Goal: Task Accomplishment & Management: Use online tool/utility

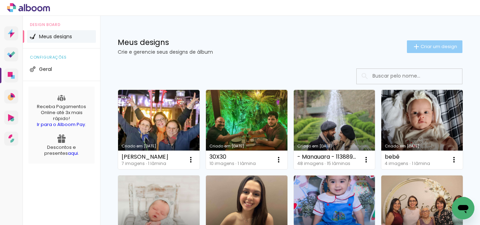
click at [419, 51] on paper-button "Criar um design" at bounding box center [435, 46] width 56 height 13
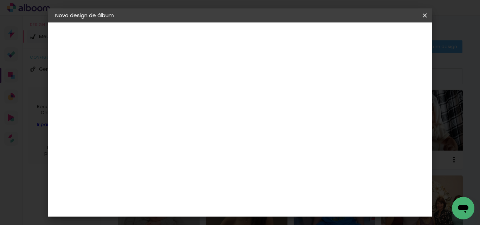
click at [170, 97] on input at bounding box center [170, 94] width 0 height 11
type input "ALBUM 30X20 - 6 ANOS"
type paper-input "ALBUM 30X20 - 6 ANOS"
click at [0, 0] on slot "Avançar" at bounding box center [0, 0] width 0 height 0
click at [0, 0] on slot "Tamanho Livre" at bounding box center [0, 0] width 0 height 0
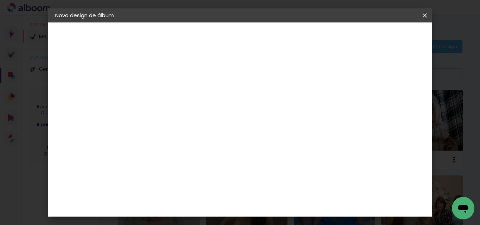
click at [0, 0] on slot "Avançar" at bounding box center [0, 0] width 0 height 0
click at [287, 192] on input "60" at bounding box center [279, 190] width 18 height 11
drag, startPoint x: 152, startPoint y: 149, endPoint x: 147, endPoint y: 149, distance: 5.3
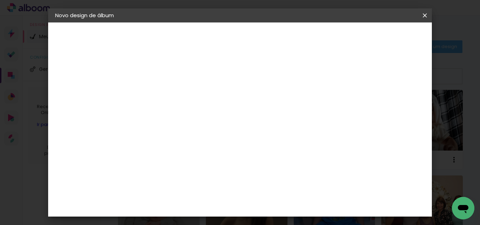
click at [147, 149] on input "30" at bounding box center [148, 150] width 18 height 11
type input "20"
type paper-input "20"
click at [388, 41] on paper-button "Iniciar design" at bounding box center [365, 37] width 46 height 12
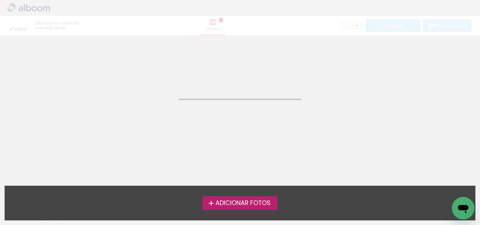
click at [244, 200] on span "Adicionar Fotos" at bounding box center [242, 203] width 55 height 6
click at [0, 0] on input "file" at bounding box center [0, 0] width 0 height 0
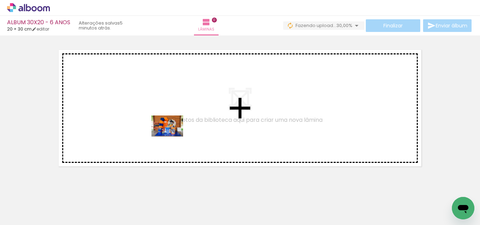
drag, startPoint x: 69, startPoint y: 206, endPoint x: 181, endPoint y: 124, distance: 138.3
click at [181, 124] on quentale-workspace at bounding box center [240, 112] width 480 height 225
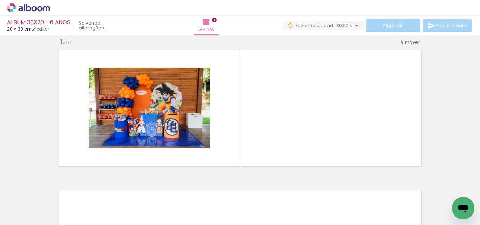
scroll to position [9, 0]
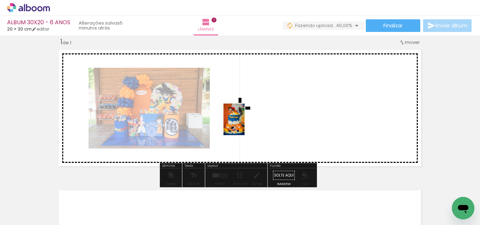
drag, startPoint x: 111, startPoint y: 210, endPoint x: 254, endPoint y: 117, distance: 171.0
click at [254, 117] on quentale-workspace at bounding box center [240, 112] width 480 height 225
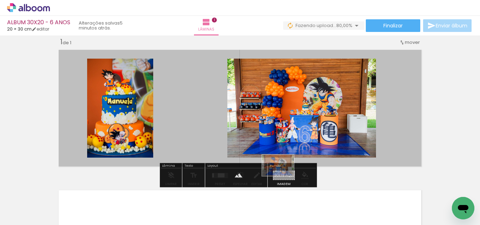
drag, startPoint x: 74, startPoint y: 208, endPoint x: 283, endPoint y: 176, distance: 211.5
click at [283, 176] on quentale-workspace at bounding box center [240, 112] width 480 height 225
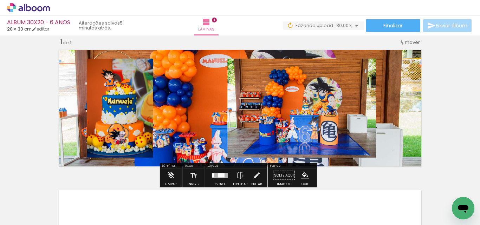
click at [215, 140] on quentale-layouter at bounding box center [240, 108] width 369 height 123
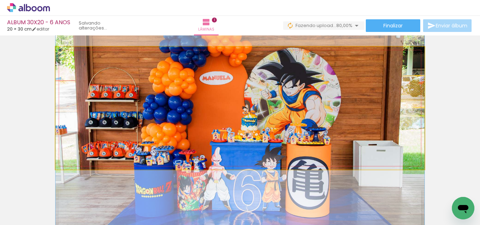
drag, startPoint x: 204, startPoint y: 120, endPoint x: 200, endPoint y: 137, distance: 17.6
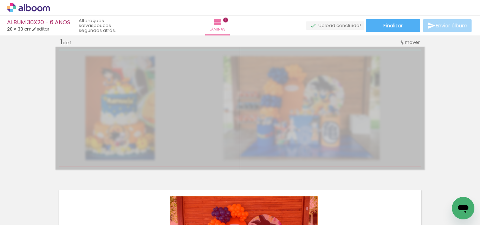
drag, startPoint x: 266, startPoint y: 112, endPoint x: 239, endPoint y: 228, distance: 118.8
click at [239, 225] on html "link( href="../../bower_components/polymer/polymer.html" rel="import" ) picture…" at bounding box center [240, 112] width 480 height 225
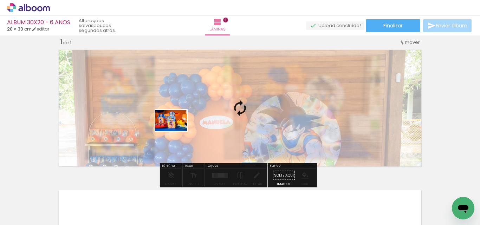
drag, startPoint x: 153, startPoint y: 209, endPoint x: 177, endPoint y: 130, distance: 82.6
click at [177, 130] on quentale-workspace at bounding box center [240, 112] width 480 height 225
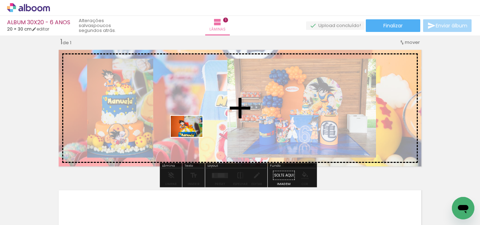
drag, startPoint x: 190, startPoint y: 203, endPoint x: 192, endPoint y: 137, distance: 66.1
click at [192, 137] on quentale-workspace at bounding box center [240, 112] width 480 height 225
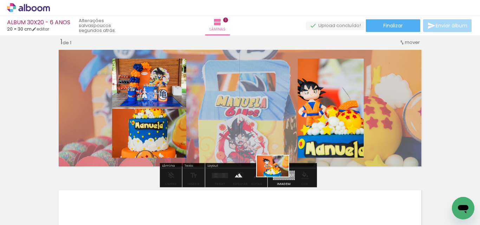
drag, startPoint x: 234, startPoint y: 209, endPoint x: 278, endPoint y: 177, distance: 55.0
click at [278, 177] on quentale-workspace at bounding box center [240, 112] width 480 height 225
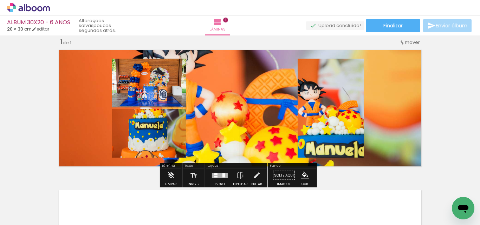
click at [254, 147] on quentale-layouter at bounding box center [240, 108] width 369 height 123
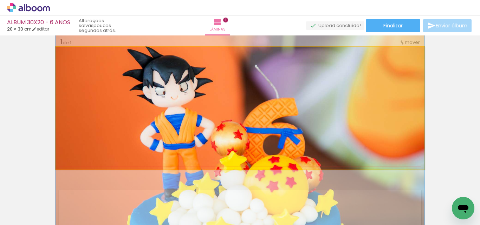
drag, startPoint x: 259, startPoint y: 115, endPoint x: 260, endPoint y: 144, distance: 29.2
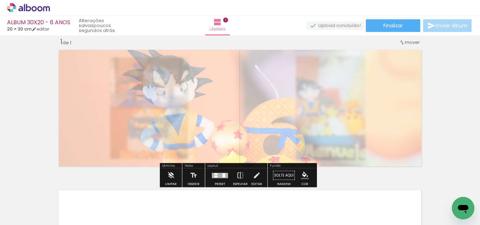
drag, startPoint x: 156, startPoint y: 66, endPoint x: 136, endPoint y: 64, distance: 19.5
type paper-slider "30"
click at [138, 64] on div at bounding box center [140, 65] width 4 height 4
click at [22, 81] on div "Inserir lâmina 1 de 1" at bounding box center [240, 169] width 480 height 281
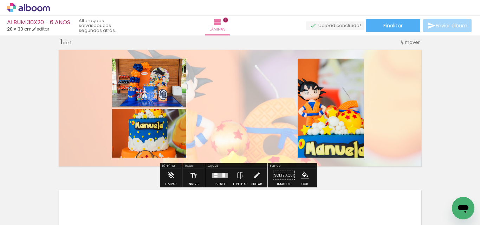
click at [233, 120] on quentale-layouter at bounding box center [240, 108] width 369 height 123
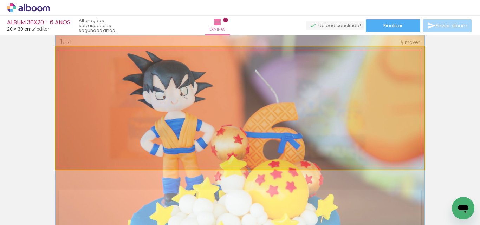
drag, startPoint x: 255, startPoint y: 109, endPoint x: 254, endPoint y: 114, distance: 4.6
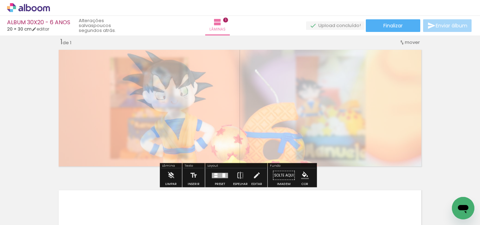
click at [23, 116] on div "Inserir lâmina 1 de 1" at bounding box center [240, 169] width 480 height 281
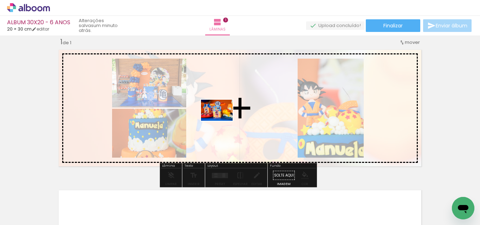
drag, startPoint x: 155, startPoint y: 210, endPoint x: 222, endPoint y: 121, distance: 111.9
click at [222, 121] on quentale-workspace at bounding box center [240, 112] width 480 height 225
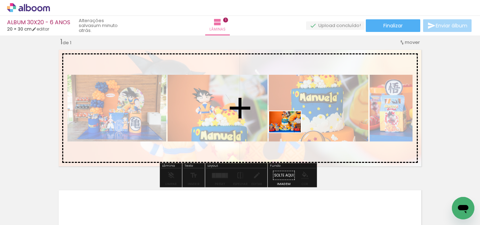
drag, startPoint x: 279, startPoint y: 207, endPoint x: 292, endPoint y: 187, distance: 23.6
click at [290, 126] on quentale-workspace at bounding box center [240, 112] width 480 height 225
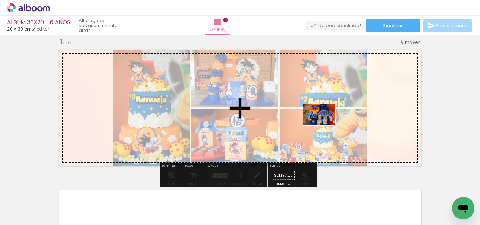
drag, startPoint x: 312, startPoint y: 197, endPoint x: 324, endPoint y: 125, distance: 72.3
click at [324, 125] on quentale-workspace at bounding box center [240, 112] width 480 height 225
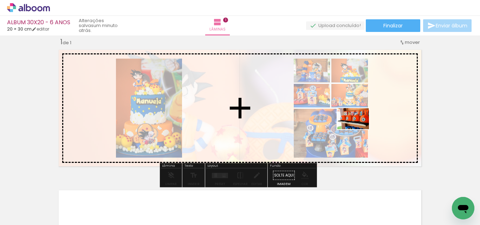
drag, startPoint x: 345, startPoint y: 208, endPoint x: 363, endPoint y: 130, distance: 79.3
click at [361, 128] on quentale-workspace at bounding box center [240, 112] width 480 height 225
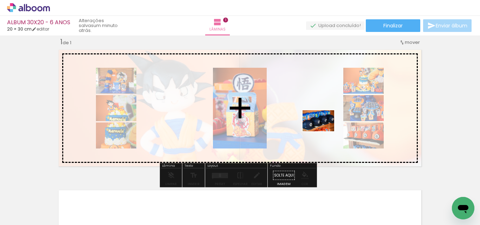
drag, startPoint x: 388, startPoint y: 205, endPoint x: 324, endPoint y: 131, distance: 97.9
click at [324, 131] on quentale-workspace at bounding box center [240, 112] width 480 height 225
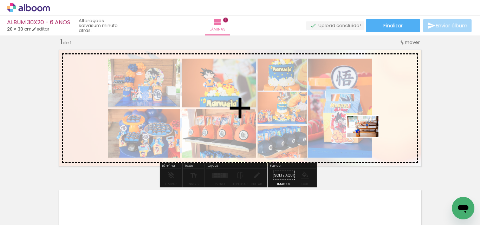
drag, startPoint x: 426, startPoint y: 210, endPoint x: 368, endPoint y: 137, distance: 93.6
click at [368, 137] on quentale-workspace at bounding box center [240, 112] width 480 height 225
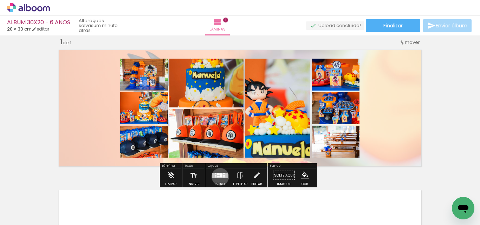
click at [220, 177] on div at bounding box center [221, 175] width 2 height 4
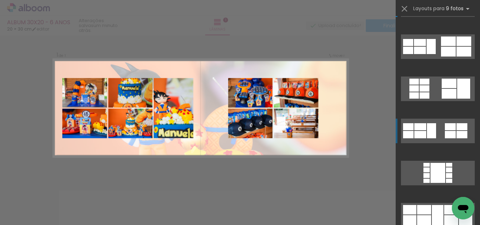
scroll to position [70, 0]
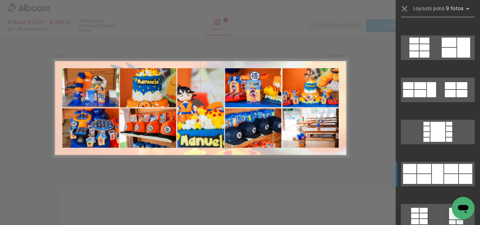
click at [438, 169] on div at bounding box center [438, 174] width 12 height 20
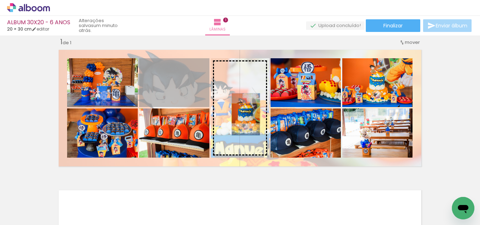
drag, startPoint x: 197, startPoint y: 97, endPoint x: 242, endPoint y: 114, distance: 48.2
click at [0, 0] on slot at bounding box center [0, 0] width 0 height 0
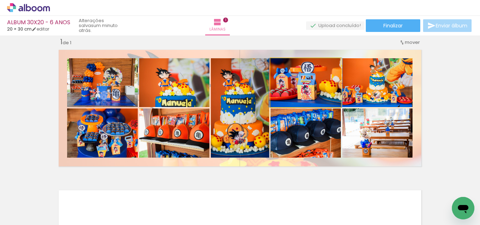
click at [321, 87] on quentale-photo at bounding box center [306, 82] width 70 height 49
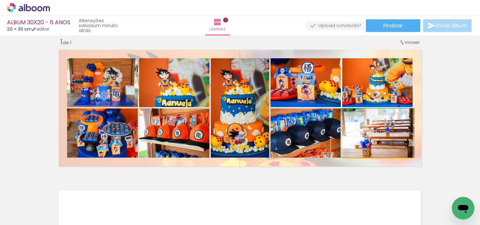
click at [387, 144] on quentale-photo at bounding box center [377, 133] width 70 height 49
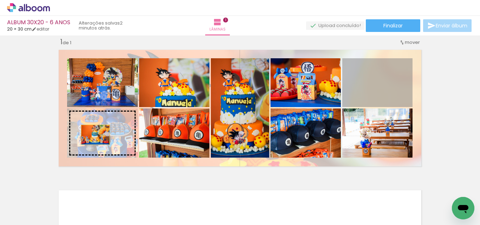
drag, startPoint x: 370, startPoint y: 91, endPoint x: 93, endPoint y: 135, distance: 281.1
click at [0, 0] on slot at bounding box center [0, 0] width 0 height 0
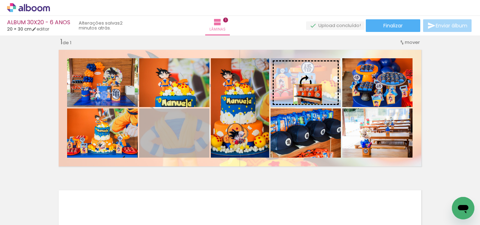
drag, startPoint x: 176, startPoint y: 143, endPoint x: 305, endPoint y: 94, distance: 137.6
click at [0, 0] on slot at bounding box center [0, 0] width 0 height 0
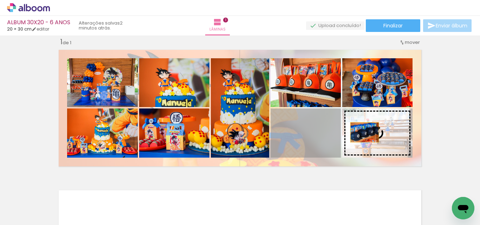
drag, startPoint x: 294, startPoint y: 142, endPoint x: 362, endPoint y: 132, distance: 69.1
click at [0, 0] on slot at bounding box center [0, 0] width 0 height 0
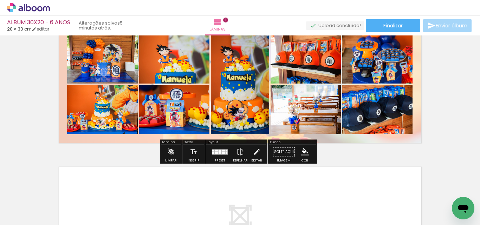
scroll to position [44, 0]
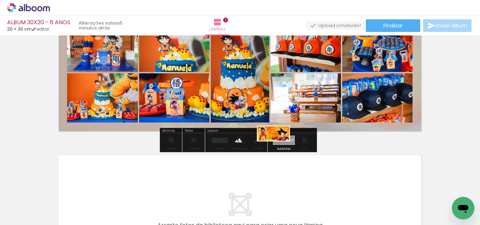
drag, startPoint x: 454, startPoint y: 198, endPoint x: 279, endPoint y: 148, distance: 181.8
click at [279, 148] on quentale-workspace at bounding box center [240, 112] width 480 height 225
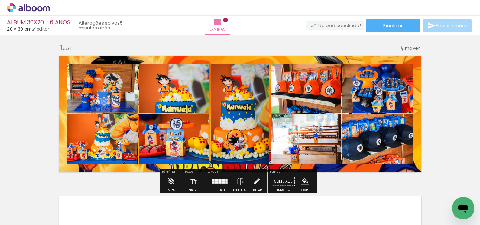
scroll to position [0, 0]
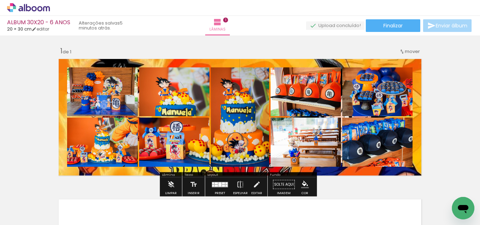
click at [254, 64] on quentale-layouter at bounding box center [240, 117] width 369 height 123
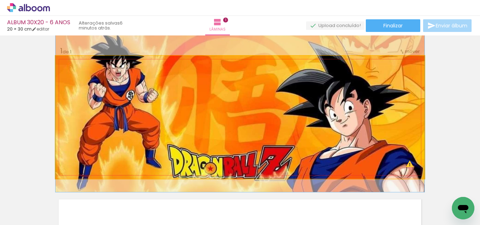
drag, startPoint x: 249, startPoint y: 115, endPoint x: 251, endPoint y: 106, distance: 8.3
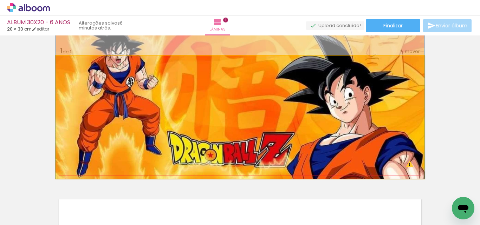
drag, startPoint x: 251, startPoint y: 106, endPoint x: 253, endPoint y: 90, distance: 17.0
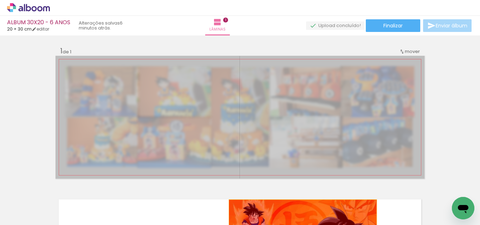
drag, startPoint x: 281, startPoint y: 119, endPoint x: 299, endPoint y: 225, distance: 106.9
click at [299, 224] on quentale-workspace at bounding box center [240, 112] width 480 height 225
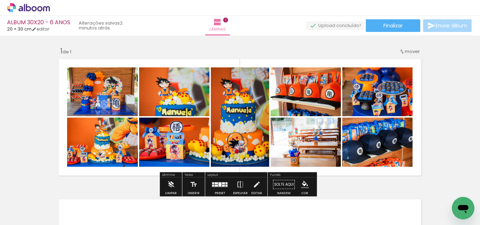
click at [447, 144] on div "Inserir lâmina 1 de 1" at bounding box center [240, 178] width 480 height 281
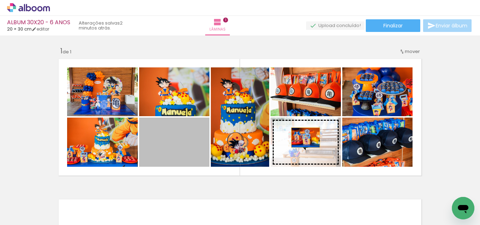
drag, startPoint x: 164, startPoint y: 141, endPoint x: 304, endPoint y: 138, distance: 139.9
click at [0, 0] on slot at bounding box center [0, 0] width 0 height 0
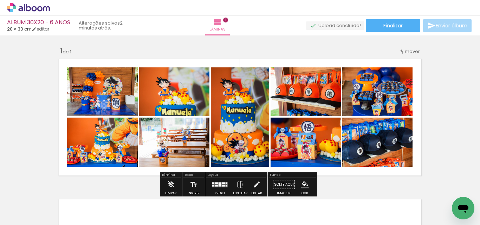
click at [295, 150] on quentale-photo at bounding box center [306, 142] width 70 height 49
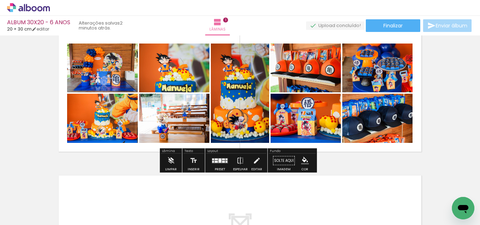
scroll to position [35, 0]
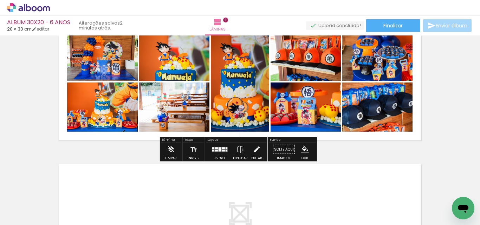
click at [257, 152] on iron-icon at bounding box center [257, 150] width 8 height 14
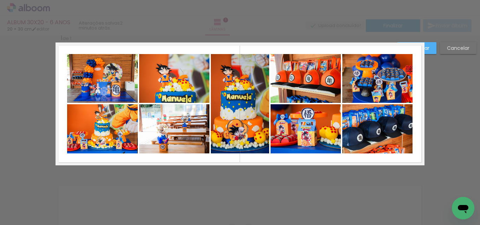
scroll to position [9, 0]
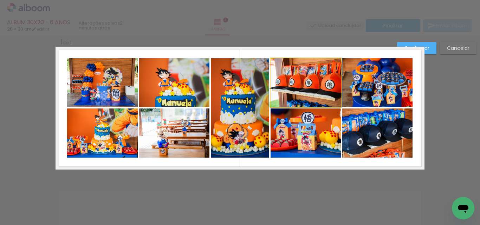
click at [280, 95] on quentale-photo at bounding box center [306, 82] width 70 height 49
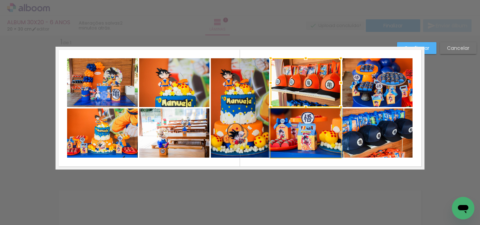
click at [292, 131] on quentale-photo at bounding box center [306, 133] width 70 height 49
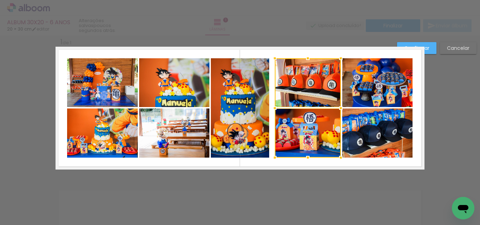
click at [275, 107] on div at bounding box center [275, 108] width 14 height 14
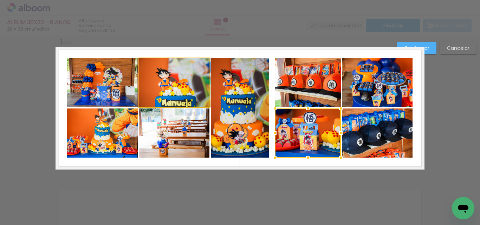
click at [189, 88] on quentale-photo at bounding box center [174, 82] width 70 height 49
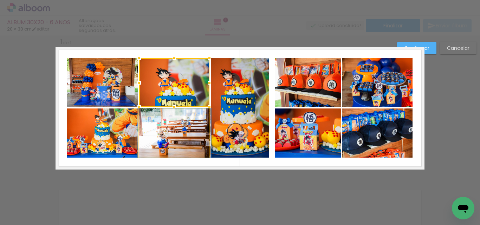
click at [173, 127] on quentale-photo at bounding box center [174, 133] width 70 height 49
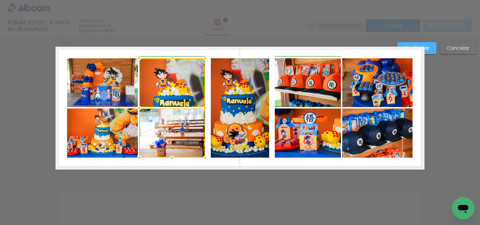
click at [205, 107] on div at bounding box center [205, 108] width 14 height 14
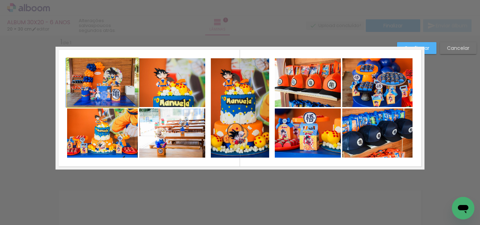
click at [110, 87] on quentale-photo at bounding box center [102, 82] width 71 height 49
click at [103, 134] on quentale-photo at bounding box center [102, 133] width 71 height 49
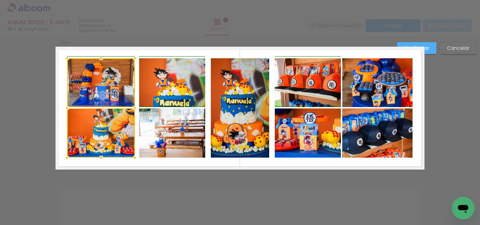
click at [130, 108] on div at bounding box center [135, 108] width 14 height 14
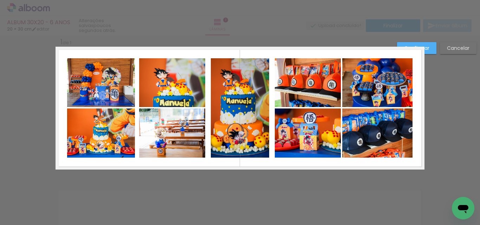
click at [356, 86] on quentale-photo at bounding box center [377, 82] width 70 height 49
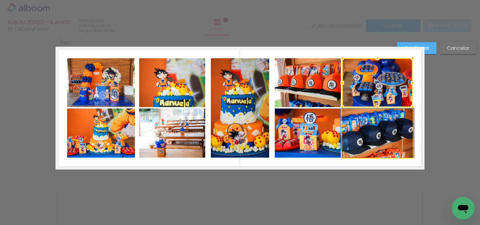
click at [361, 123] on quentale-photo at bounding box center [377, 133] width 70 height 49
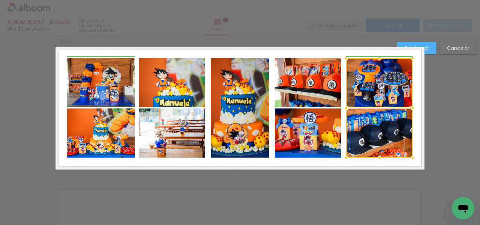
click at [341, 106] on div at bounding box center [346, 108] width 14 height 14
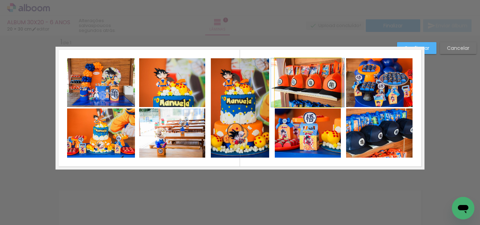
click at [320, 98] on quentale-photo at bounding box center [308, 82] width 66 height 49
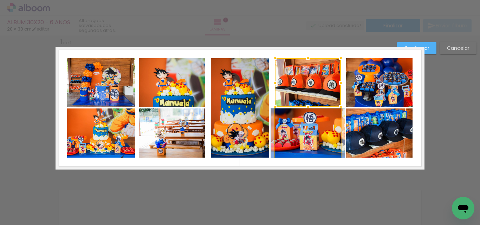
click at [313, 126] on quentale-photo at bounding box center [308, 133] width 66 height 49
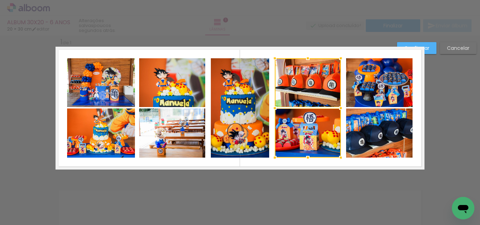
click at [433, 51] on paper-button "Confirmar" at bounding box center [416, 48] width 39 height 12
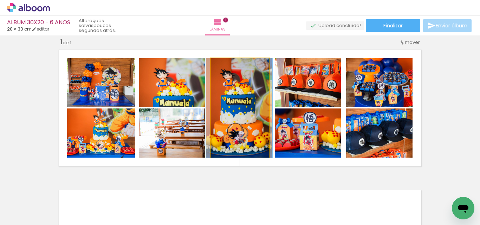
click at [219, 95] on quentale-photo at bounding box center [240, 107] width 58 height 99
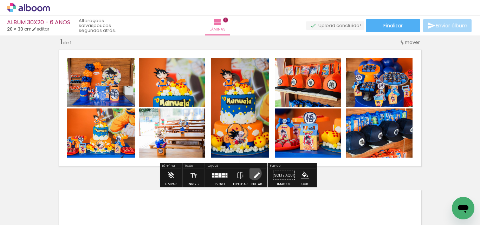
click at [253, 174] on iron-icon at bounding box center [257, 176] width 8 height 14
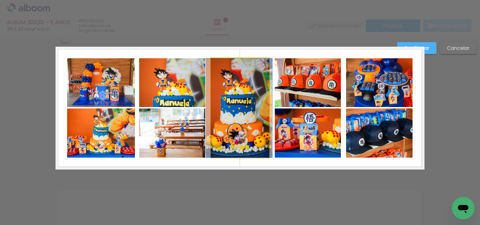
click at [226, 117] on quentale-photo at bounding box center [240, 107] width 58 height 99
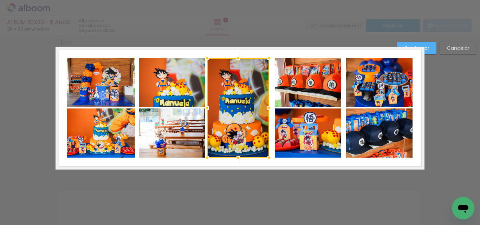
click at [206, 108] on div at bounding box center [207, 108] width 14 height 14
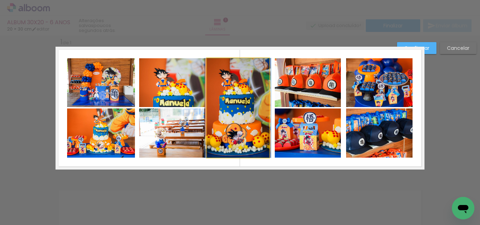
click at [252, 107] on quentale-photo at bounding box center [238, 107] width 62 height 99
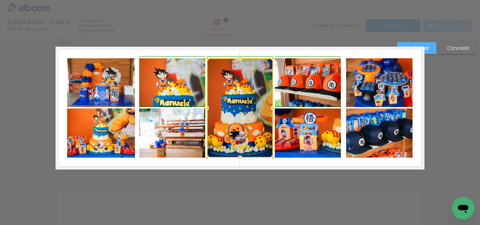
click at [269, 108] on div at bounding box center [273, 108] width 14 height 14
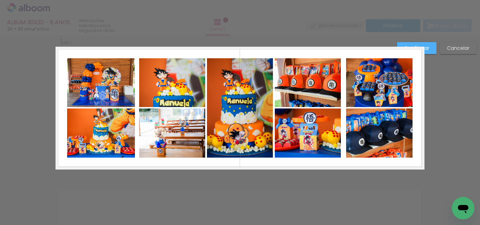
click at [432, 50] on paper-button "Confirmar" at bounding box center [416, 48] width 39 height 12
